Goal: Task Accomplishment & Management: Complete application form

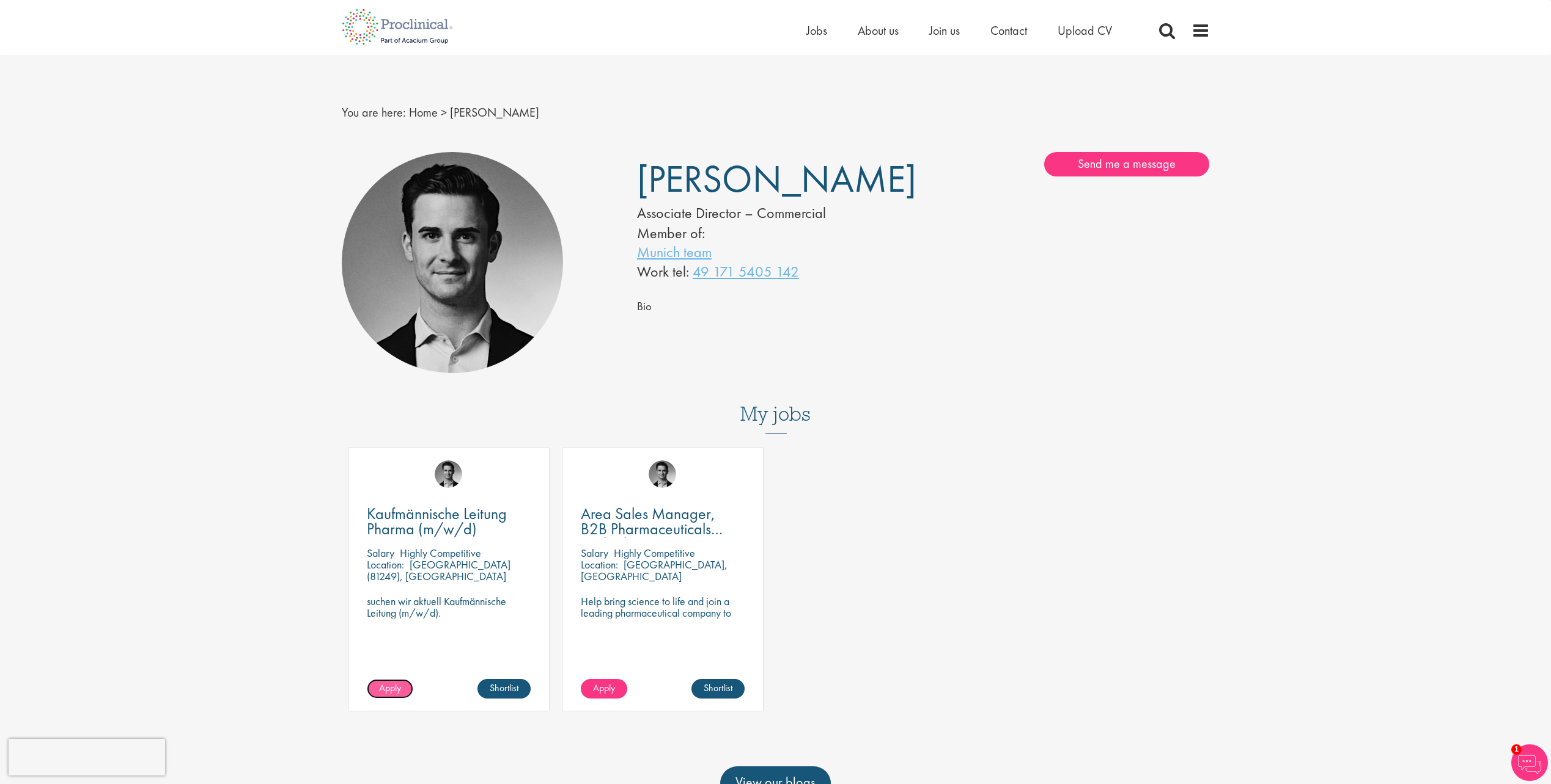
click at [383, 688] on span "Apply" at bounding box center [389, 688] width 22 height 13
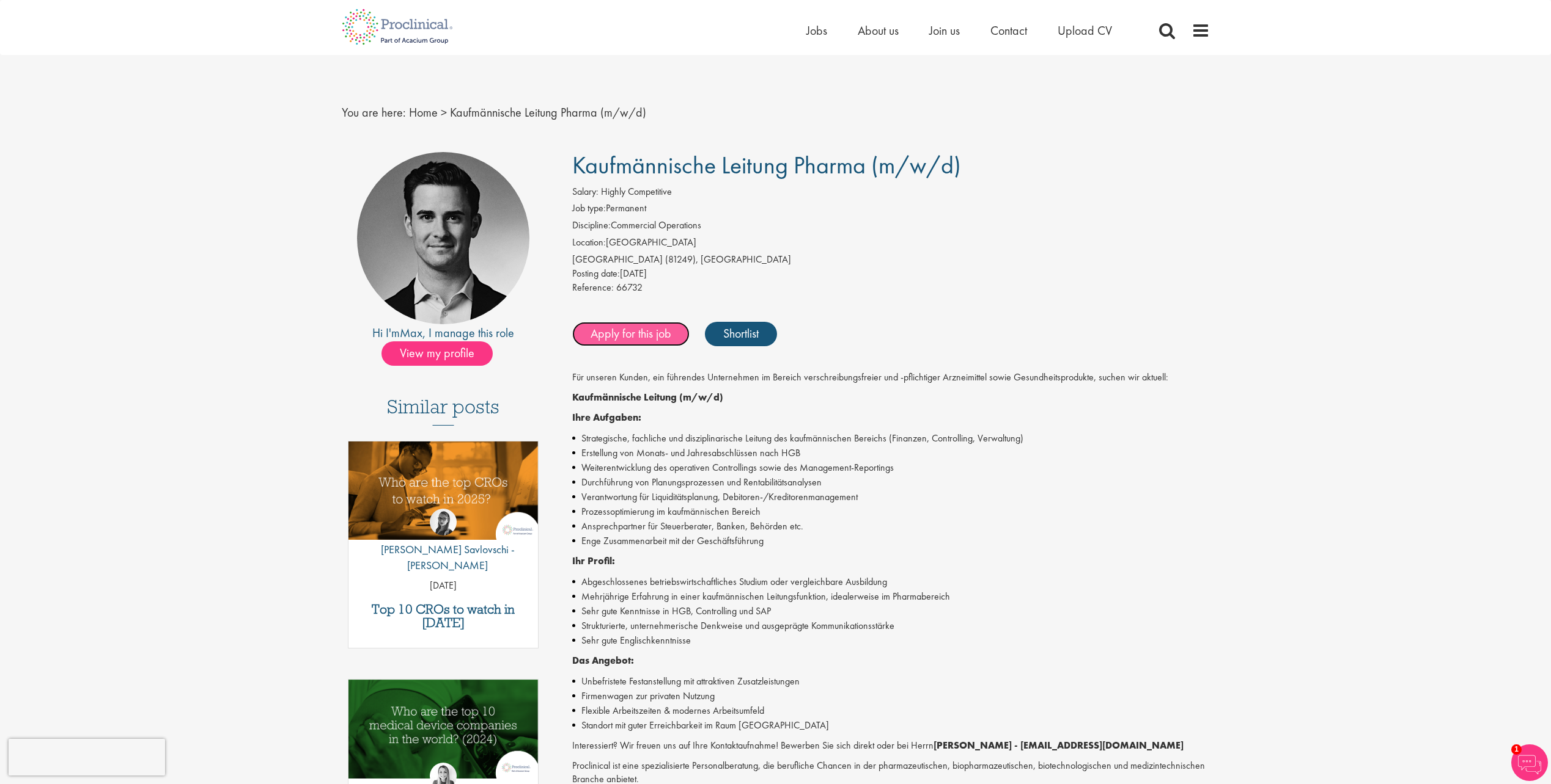
click at [617, 331] on link "Apply for this job" at bounding box center [631, 334] width 117 height 24
click at [1203, 28] on span at bounding box center [1200, 30] width 19 height 19
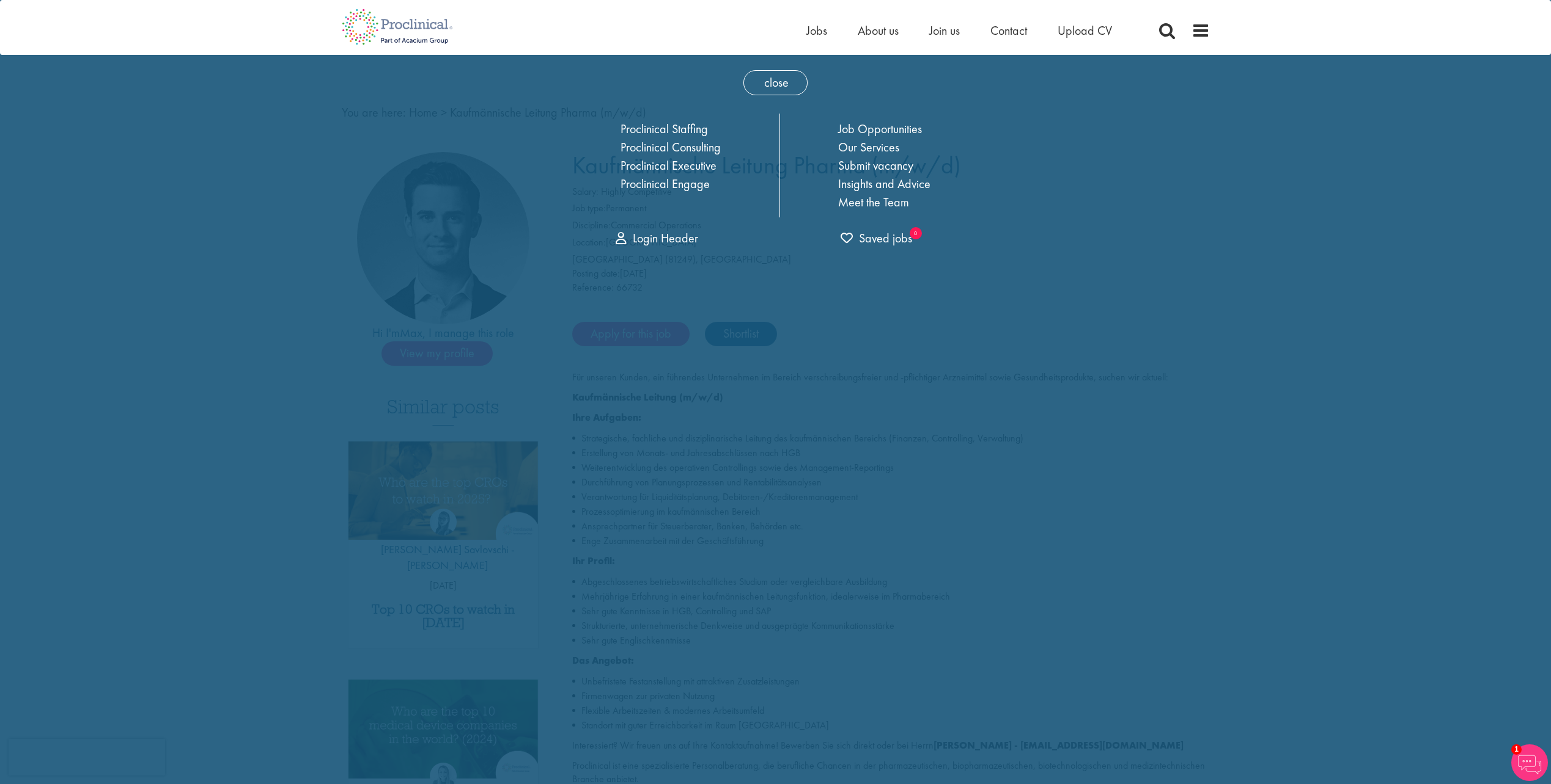
click at [1351, 11] on div "Home Jobs About us Join us Contact Upload CV" at bounding box center [776, 23] width 1551 height 46
click at [773, 82] on span "close" at bounding box center [775, 82] width 64 height 25
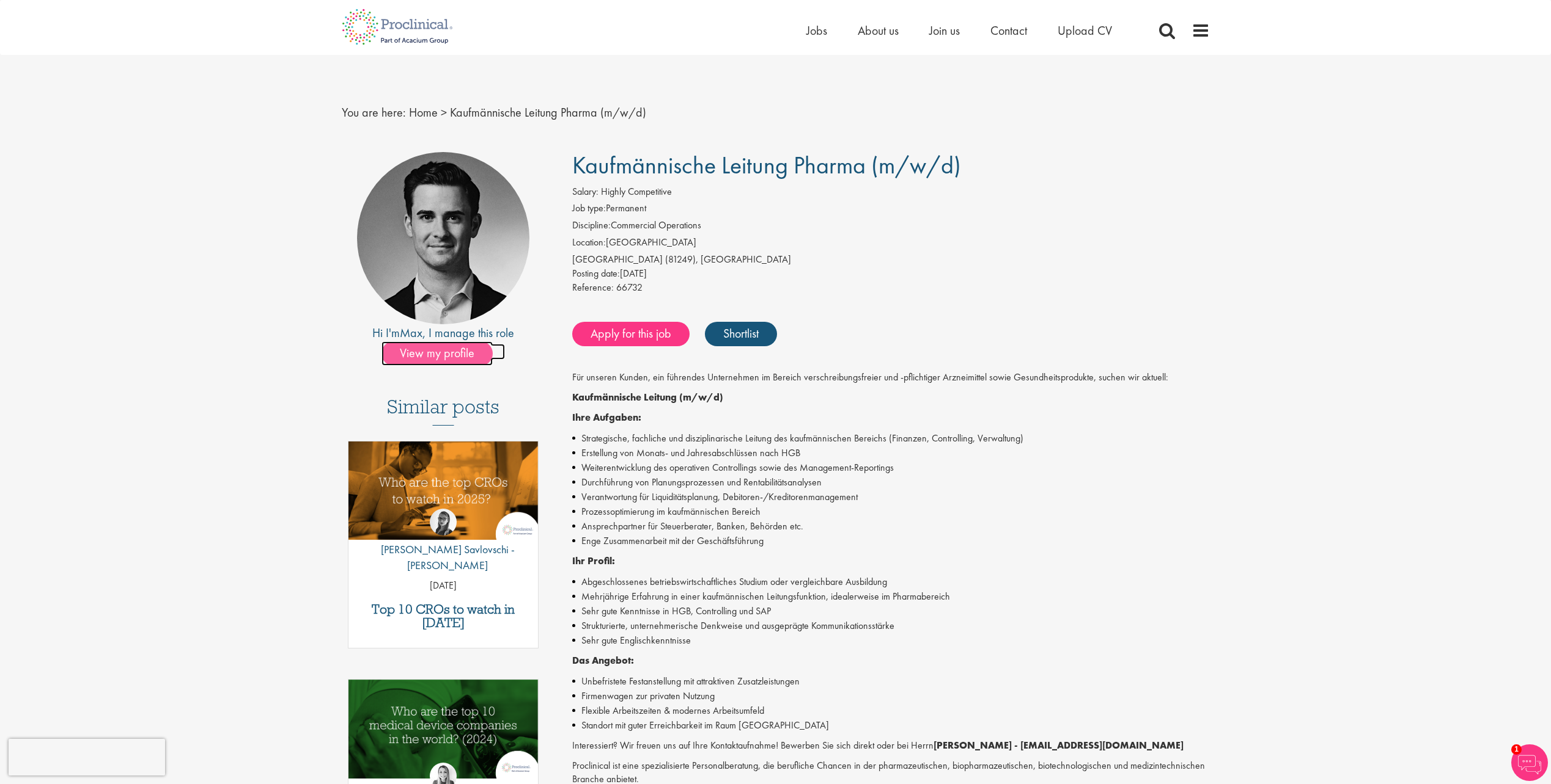
click at [438, 353] on span "View my profile" at bounding box center [437, 353] width 112 height 24
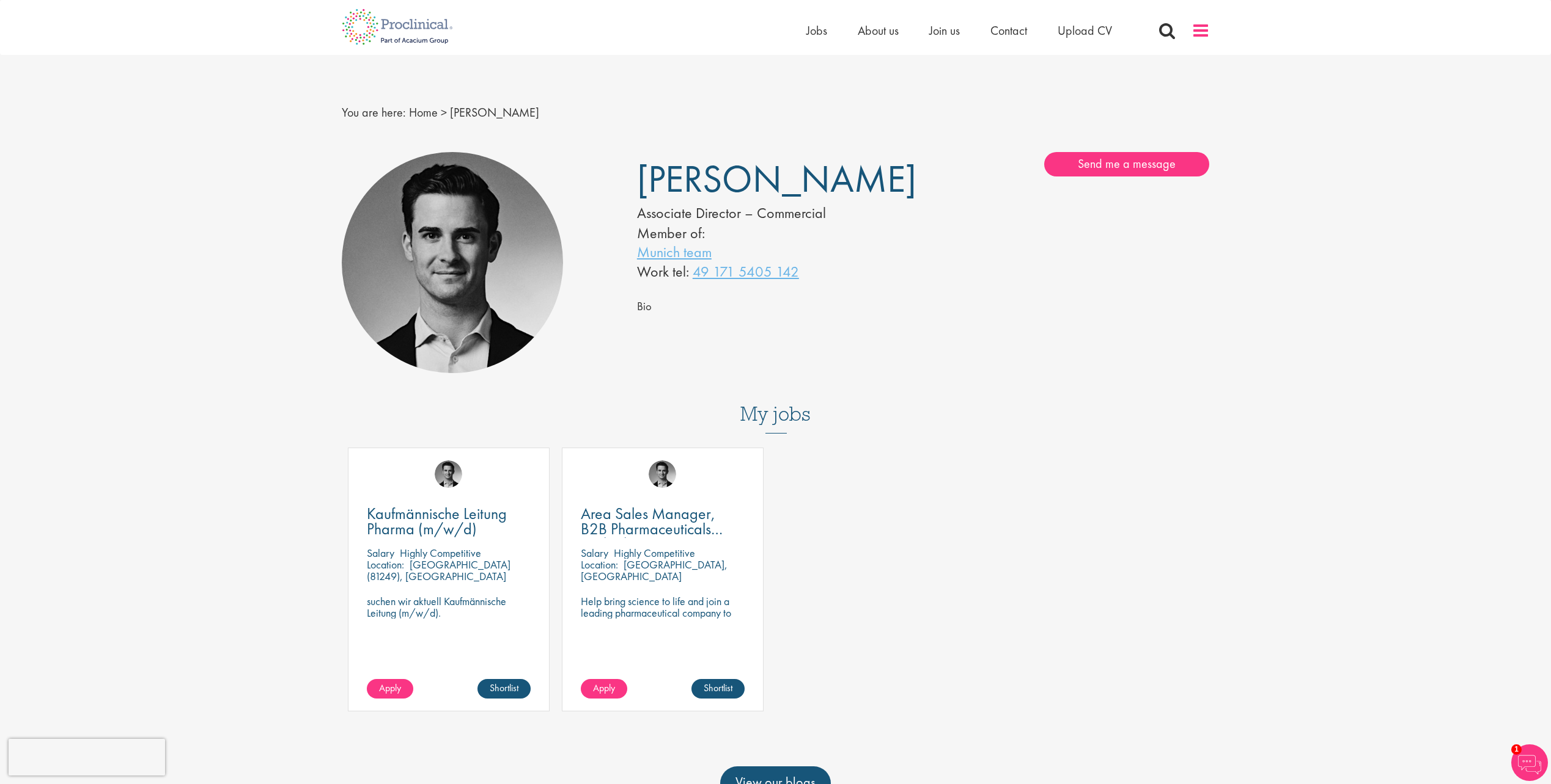
click at [1198, 30] on span at bounding box center [1200, 30] width 19 height 19
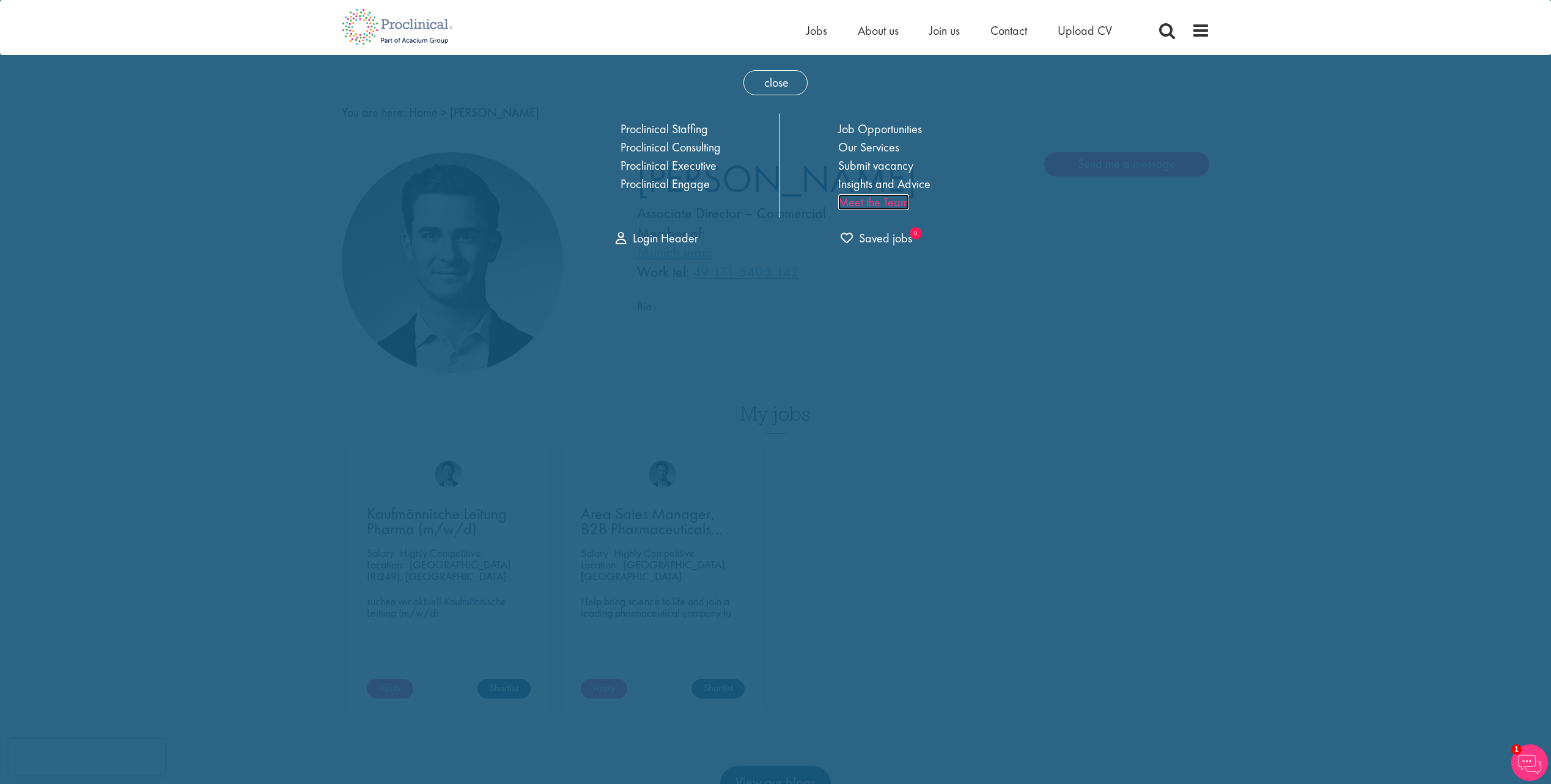
click at [872, 199] on link "Meet the Team" at bounding box center [873, 203] width 71 height 16
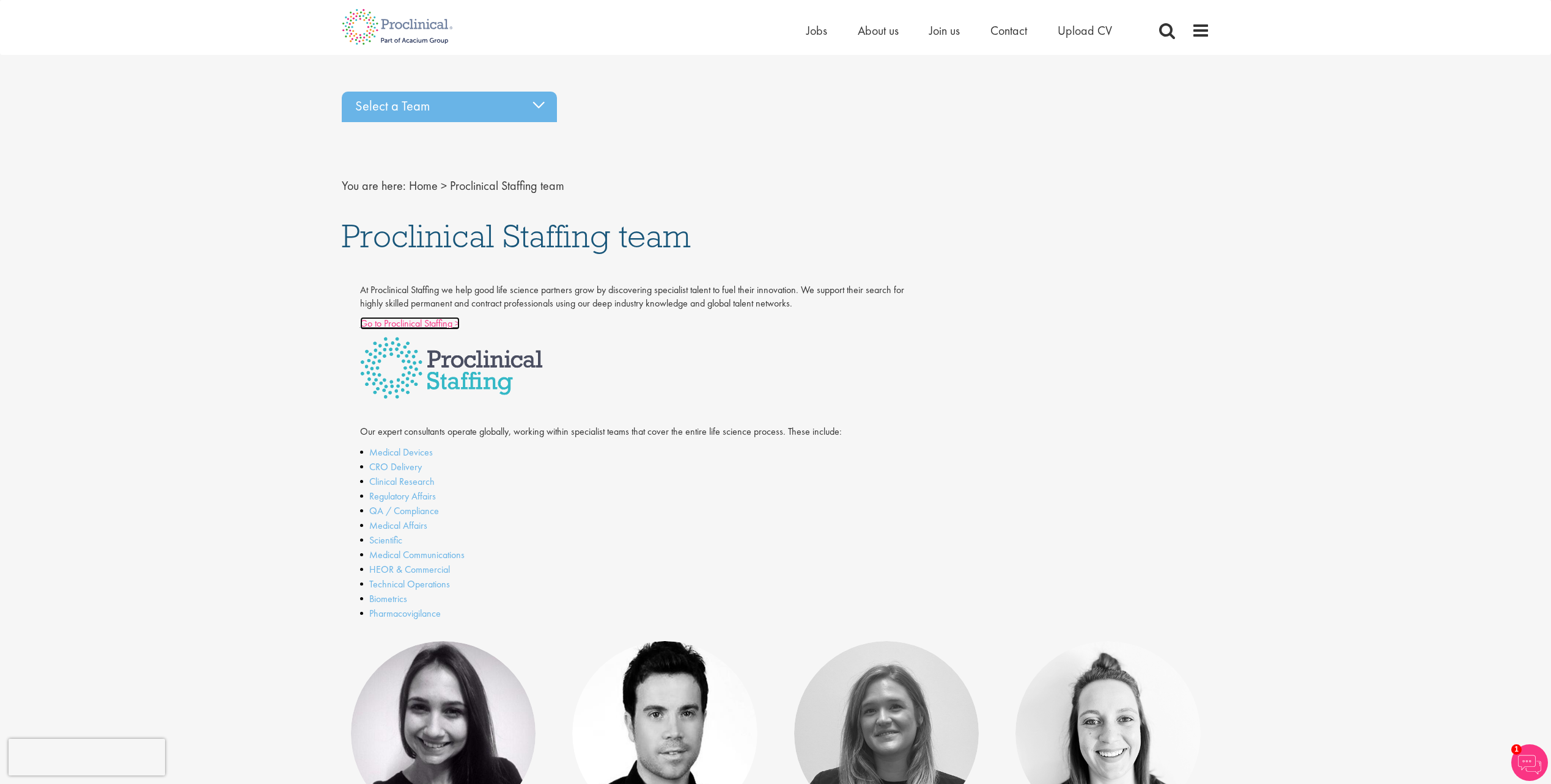
click at [415, 325] on link "Go to Proclinical Staffing >" at bounding box center [410, 323] width 99 height 13
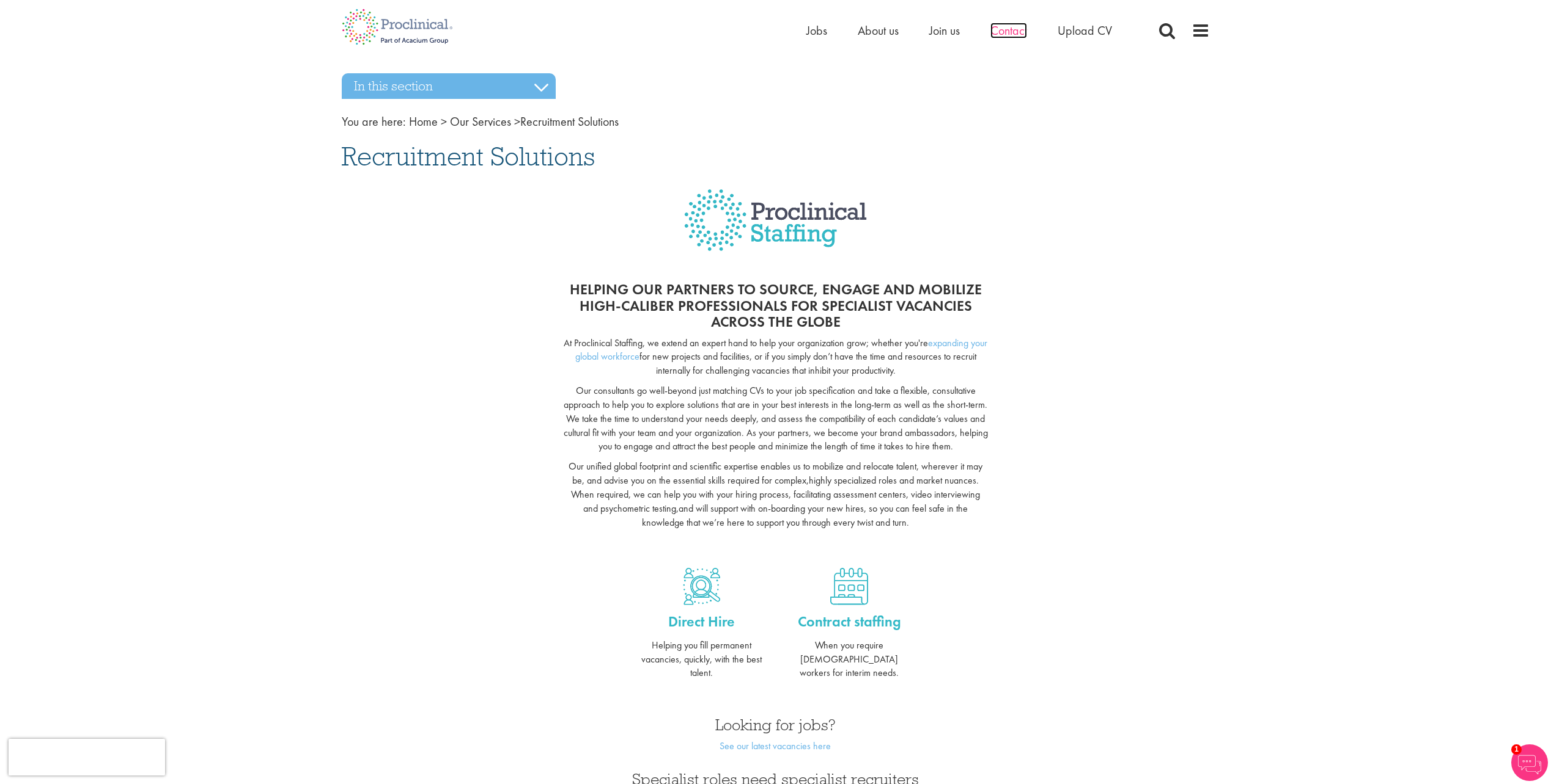
click at [1013, 30] on span "Contact" at bounding box center [1008, 31] width 37 height 16
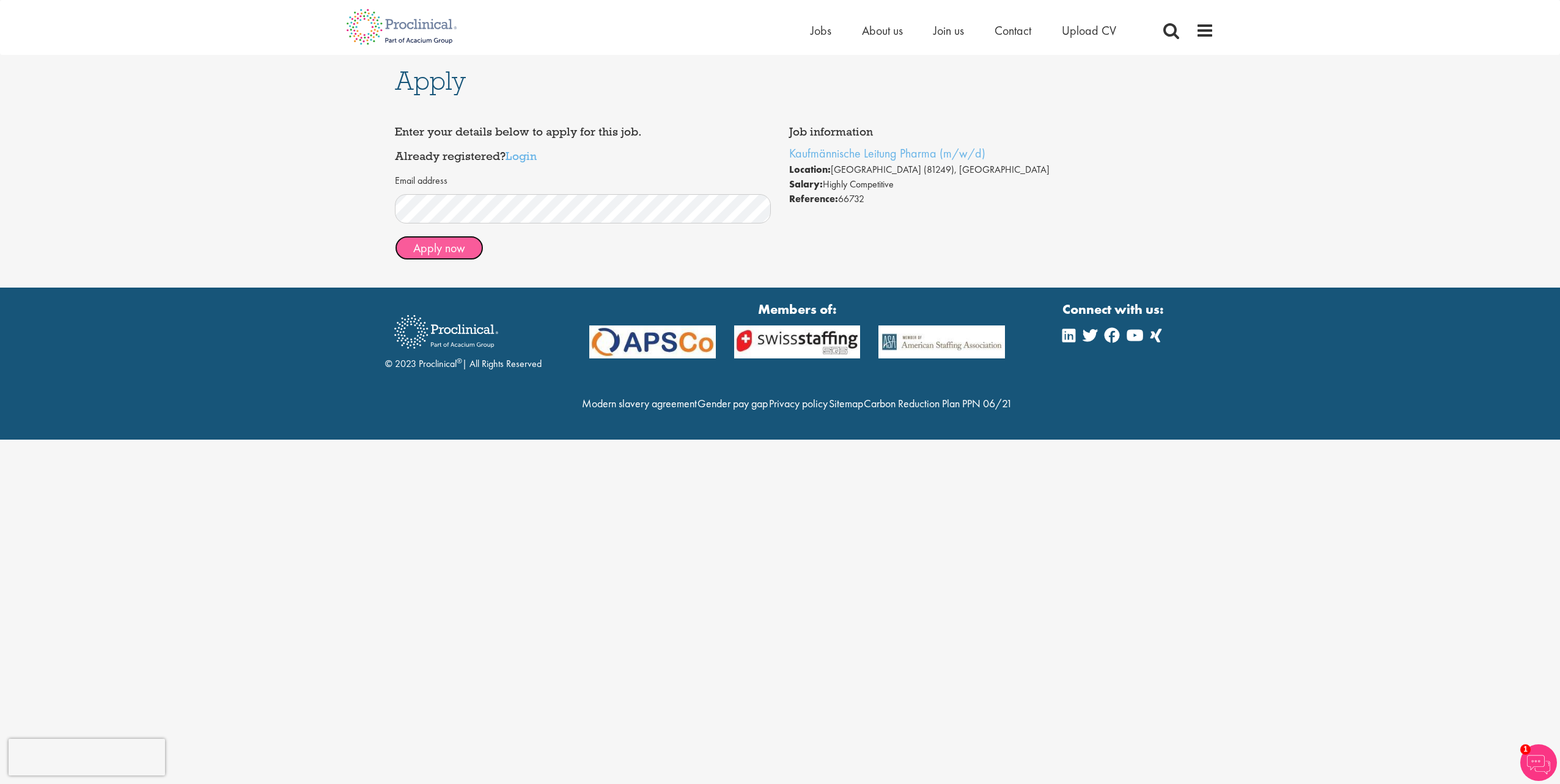
click at [453, 250] on button "Apply now" at bounding box center [439, 248] width 89 height 24
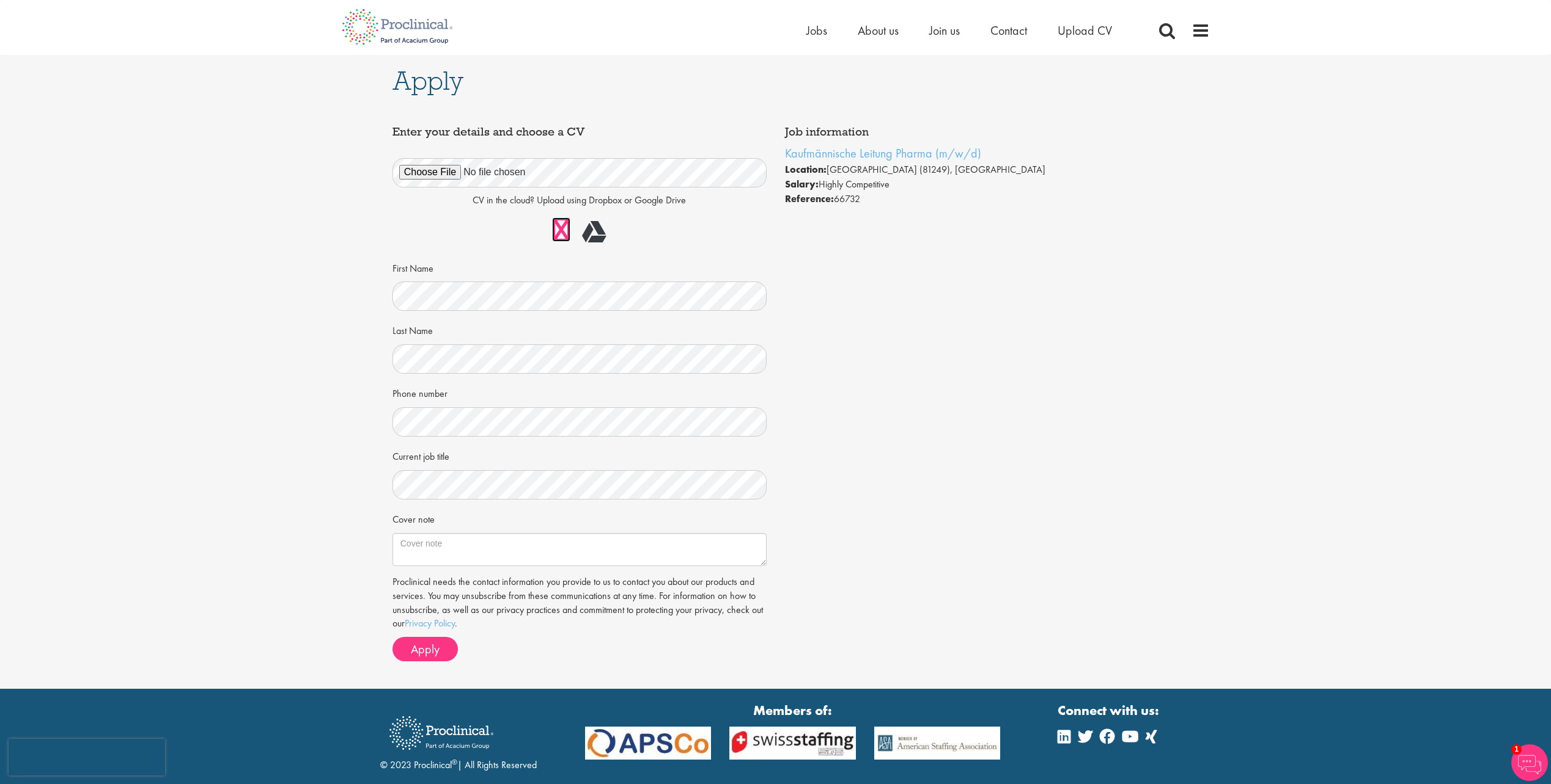
click at [563, 234] on link at bounding box center [561, 230] width 19 height 24
